Goal: Information Seeking & Learning: Learn about a topic

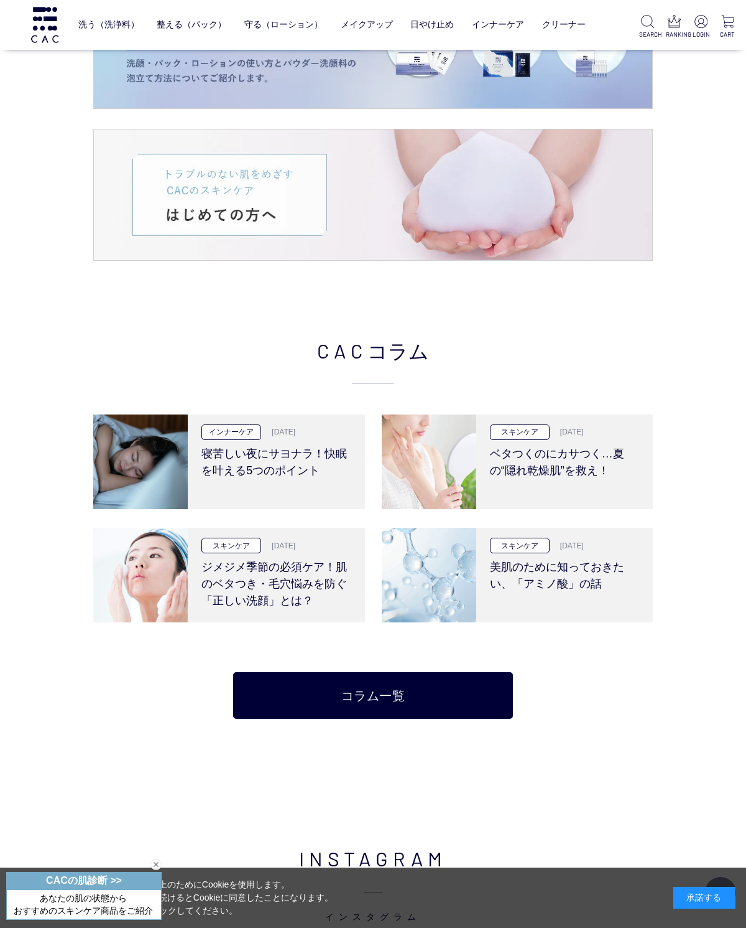
scroll to position [1805, 0]
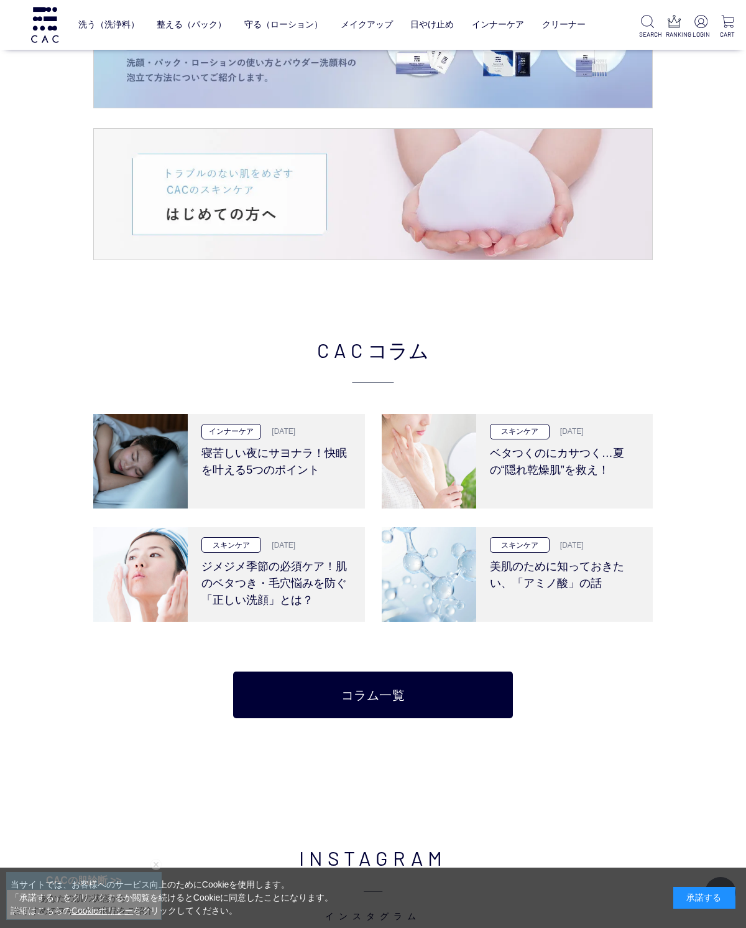
click at [228, 217] on img at bounding box center [373, 194] width 559 height 131
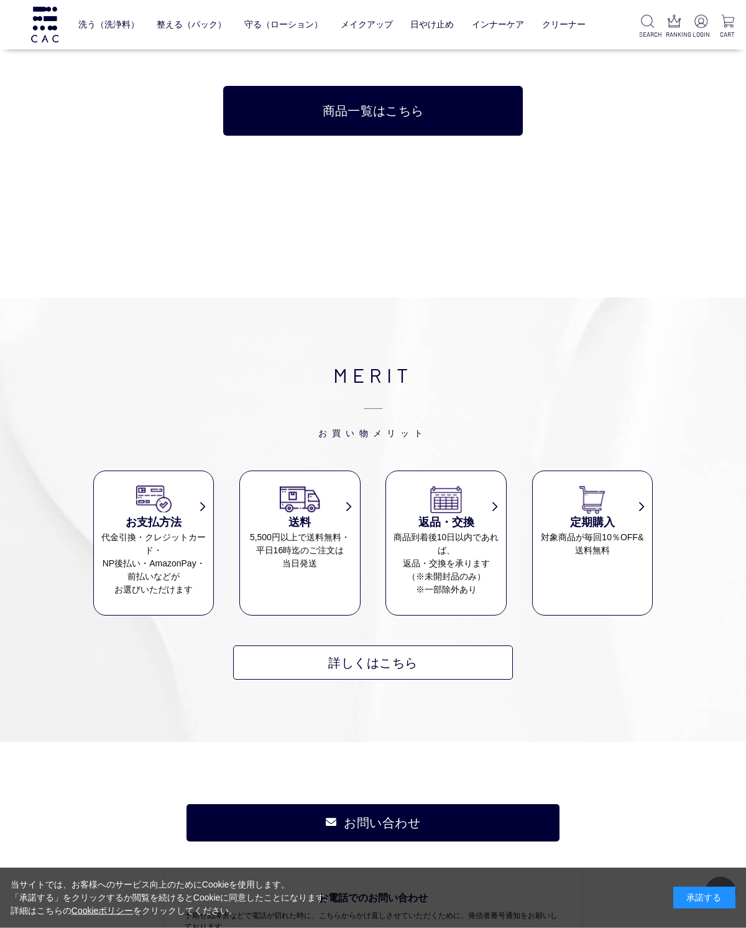
scroll to position [8134, 0]
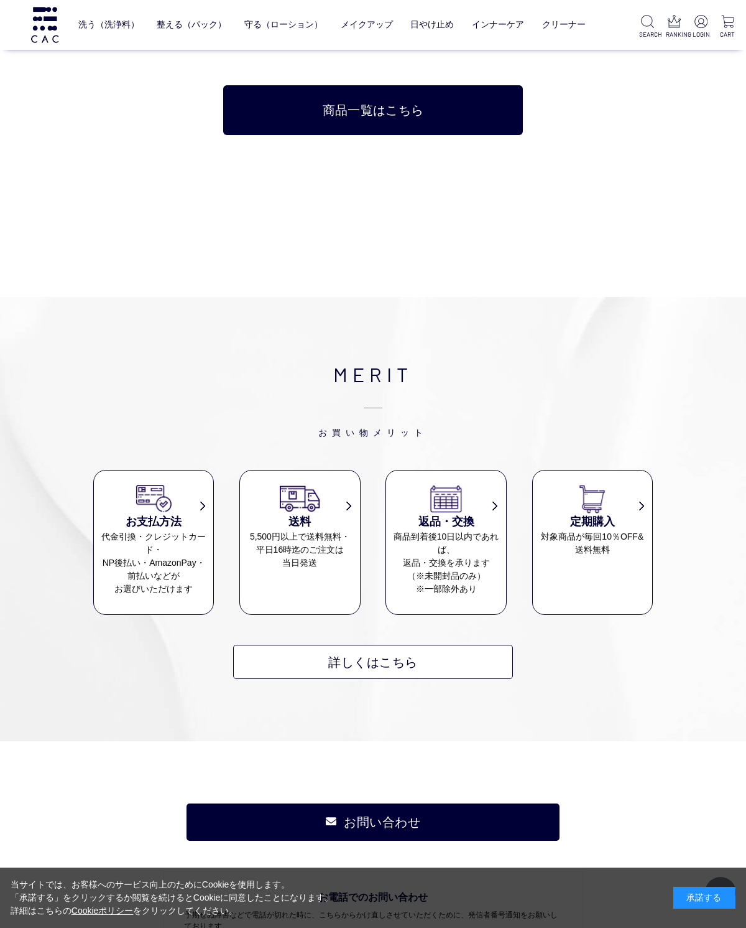
click at [408, 644] on link "詳しくはこちら" at bounding box center [373, 661] width 280 height 34
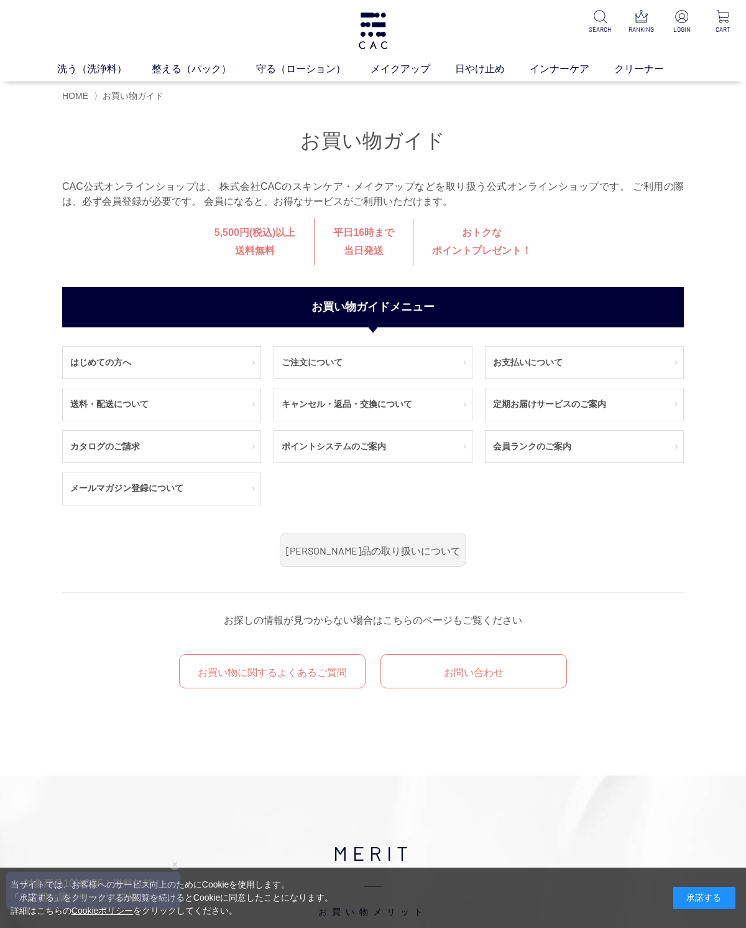
click at [189, 500] on link "メールマガジン登録について" at bounding box center [162, 488] width 198 height 32
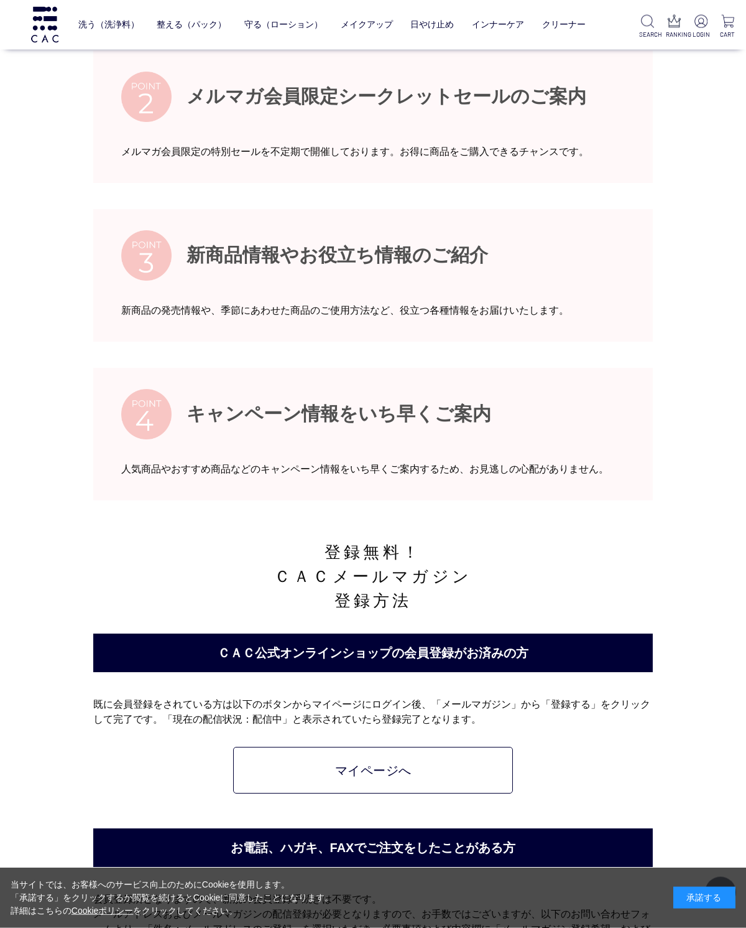
scroll to position [368, 0]
